Goal: Information Seeking & Learning: Find specific fact

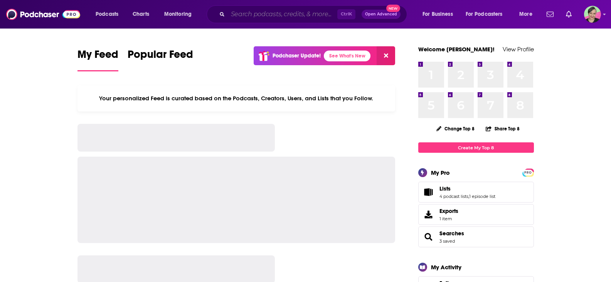
click at [294, 11] on input "Search podcasts, credits, & more..." at bounding box center [282, 14] width 109 height 12
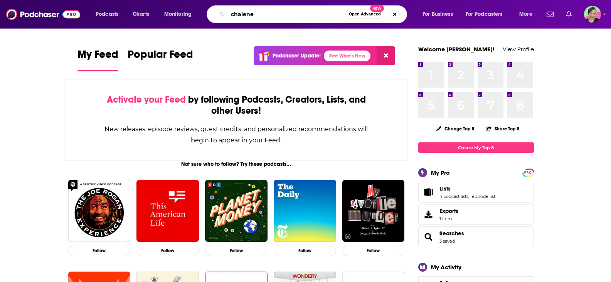
type input "chalene"
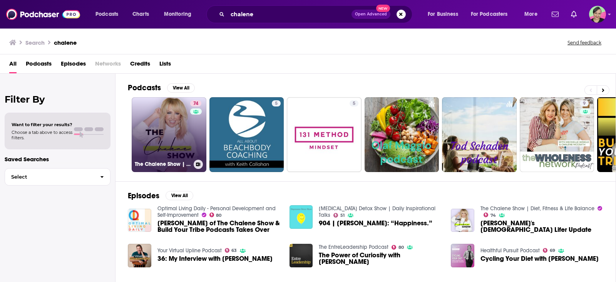
click at [163, 116] on link "74 The Chalene Show | Diet, Fitness & Life Balance" at bounding box center [169, 134] width 75 height 75
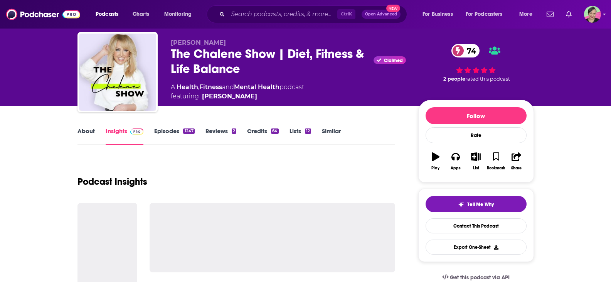
scroll to position [39, 0]
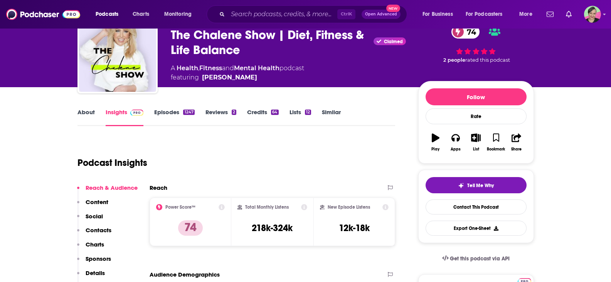
click at [169, 112] on link "Episodes 1247" at bounding box center [174, 117] width 40 height 18
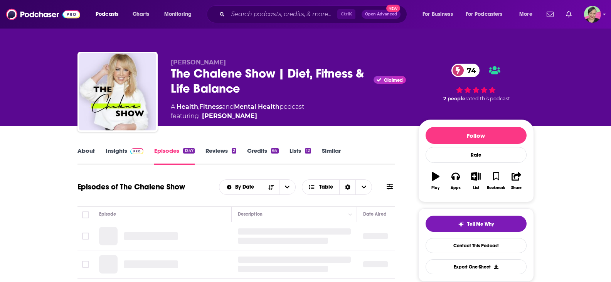
click at [389, 185] on icon at bounding box center [389, 186] width 6 height 5
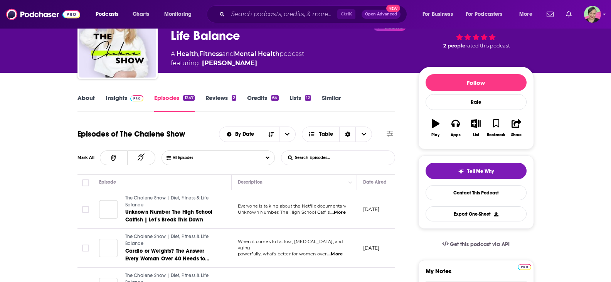
scroll to position [77, 0]
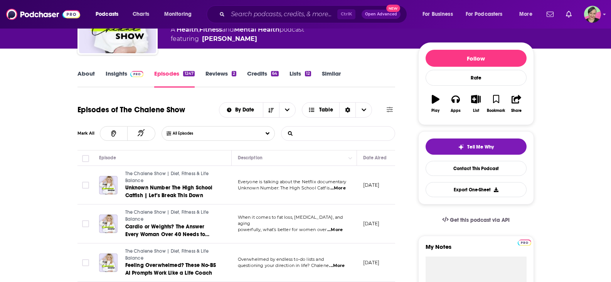
click at [306, 132] on input "List Search Input" at bounding box center [321, 133] width 81 height 14
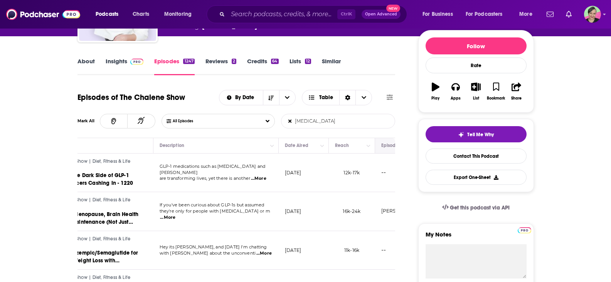
scroll to position [116, 0]
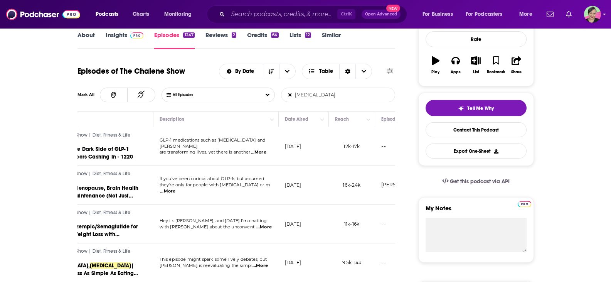
type input "[MEDICAL_DATA]"
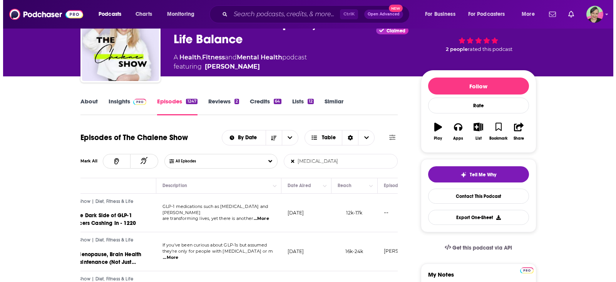
scroll to position [0, 0]
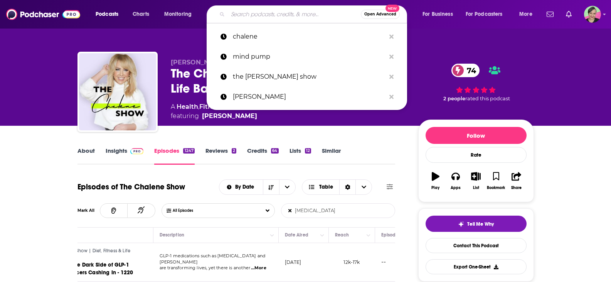
click at [241, 20] on input "Search podcasts, credits, & more..." at bounding box center [294, 14] width 133 height 12
paste input "Green Prophet"
type input "Green Prophet"
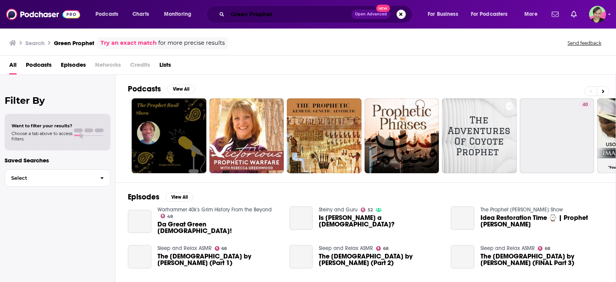
click at [297, 13] on input "Green Prophet" at bounding box center [290, 14] width 124 height 12
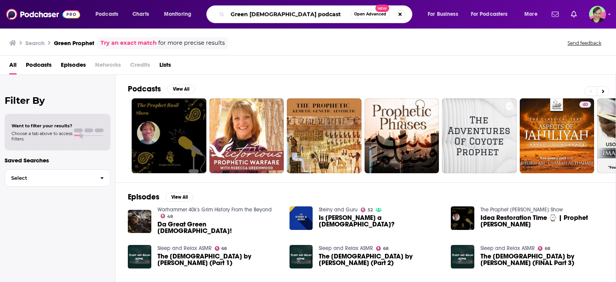
type input "Green [DEMOGRAPHIC_DATA] podcast"
